Goal: Task Accomplishment & Management: Manage account settings

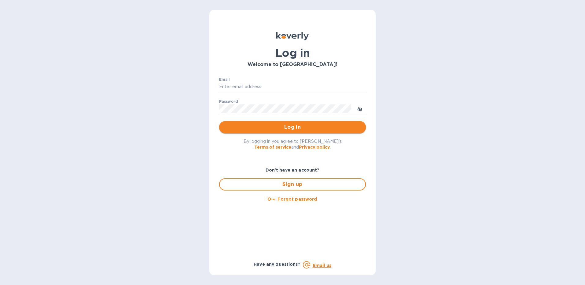
type input "Folajinadu@hotmail.com"
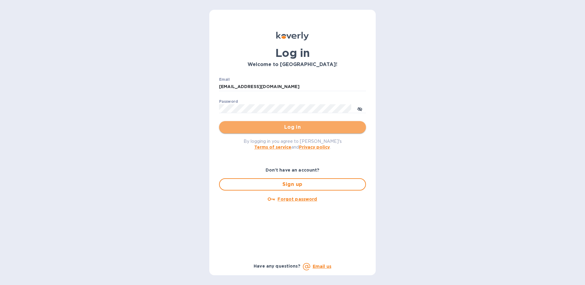
click at [279, 129] on span "Log in" at bounding box center [292, 127] width 137 height 7
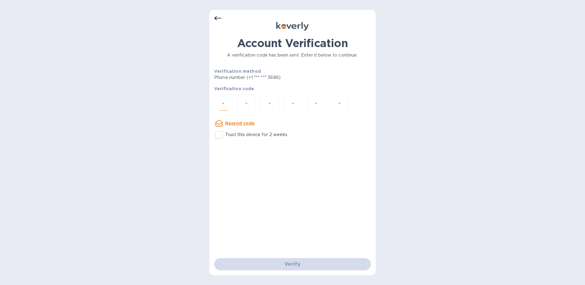
click at [227, 106] on input "number" at bounding box center [223, 104] width 8 height 11
type input "1"
type input "4"
type input "8"
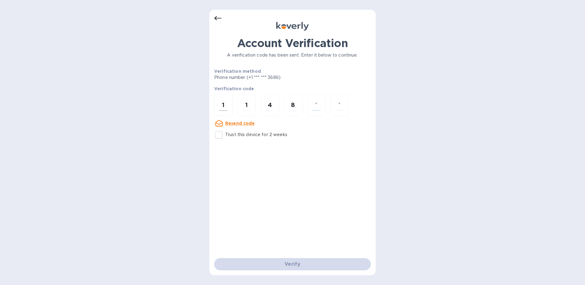
type input "5"
type input "4"
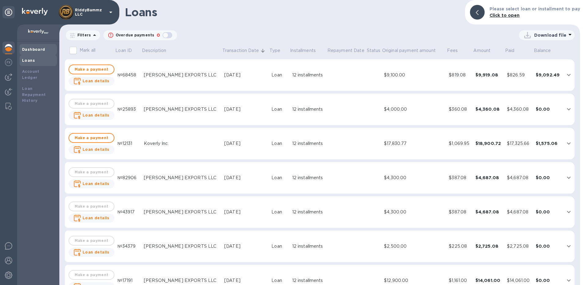
click at [36, 50] on b "Dashboard" at bounding box center [33, 49] width 23 height 5
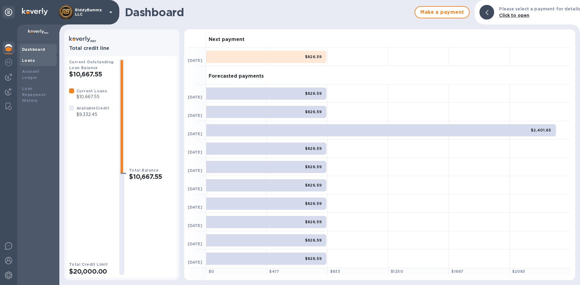
click at [31, 58] on b "Loans" at bounding box center [28, 60] width 13 height 5
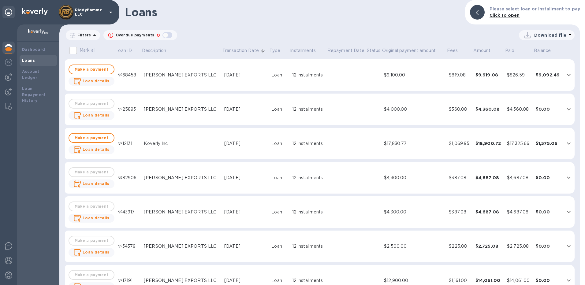
click at [568, 142] on icon "expand row" at bounding box center [568, 143] width 7 height 7
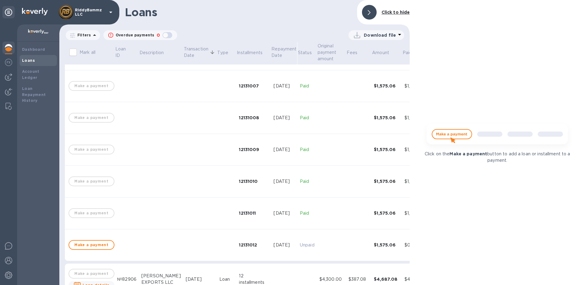
scroll to position [398, 0]
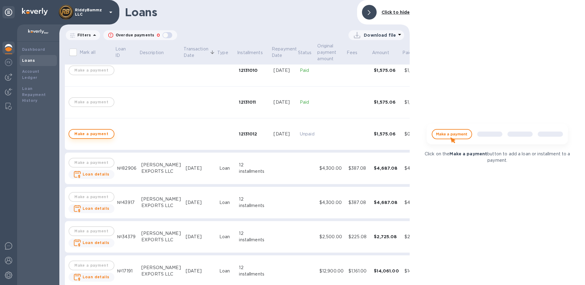
click at [94, 135] on span "Make a payment" at bounding box center [91, 133] width 35 height 7
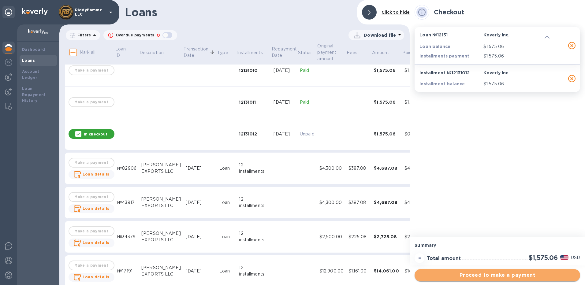
click at [497, 275] on span "Proceed to make a payment" at bounding box center [498, 275] width 156 height 7
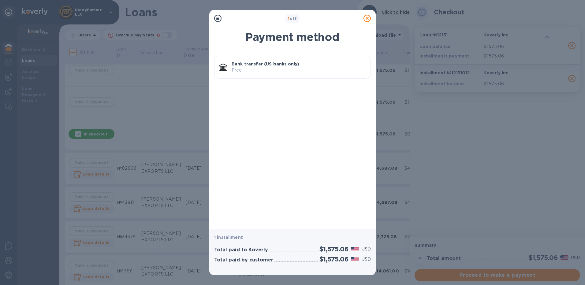
click at [262, 67] on p "Bank transfer (US banks only)" at bounding box center [299, 64] width 134 height 6
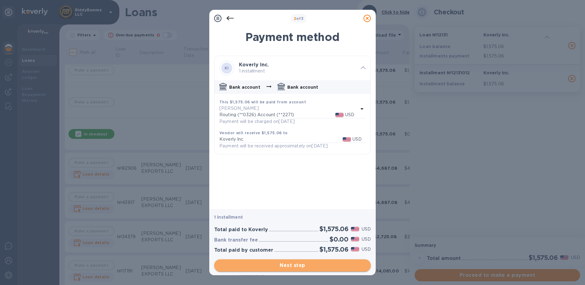
click at [291, 264] on span "Next step" at bounding box center [292, 265] width 147 height 7
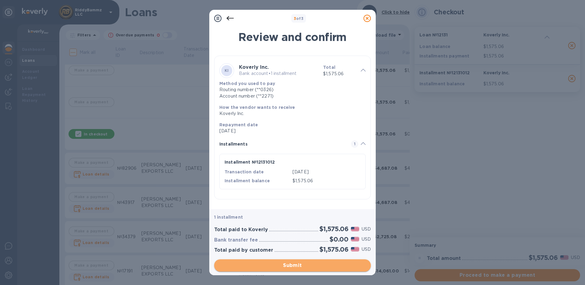
click at [291, 264] on span "Submit" at bounding box center [292, 265] width 147 height 7
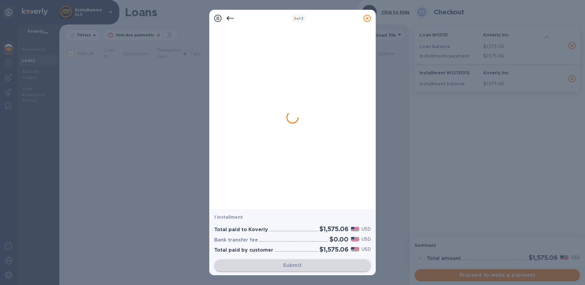
scroll to position [0, 0]
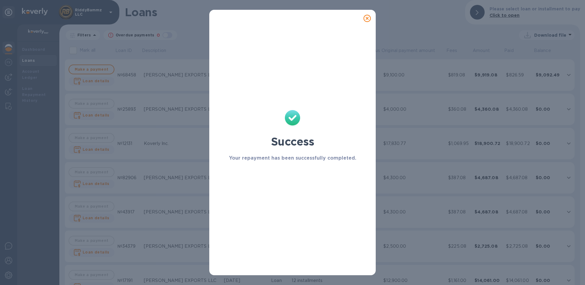
click at [369, 19] on icon at bounding box center [367, 18] width 7 height 7
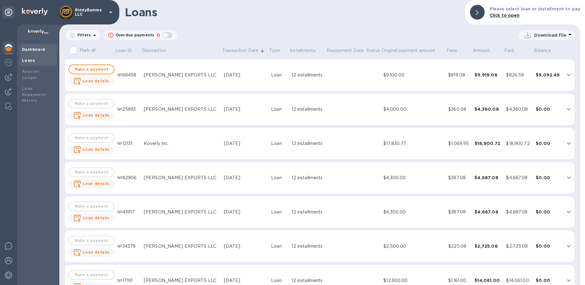
click at [40, 50] on b "Dashboard" at bounding box center [33, 49] width 23 height 5
